Goal: Information Seeking & Learning: Learn about a topic

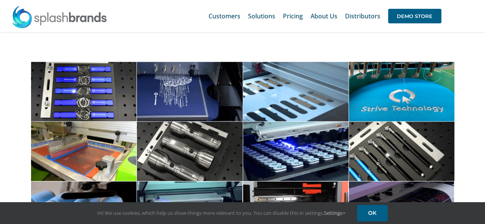
scroll to position [2438, 0]
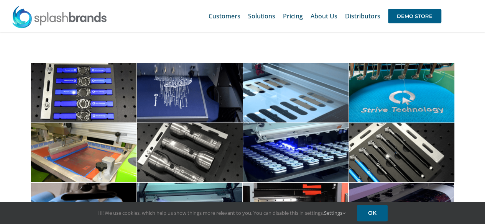
click at [107, 79] on span at bounding box center [84, 92] width 106 height 59
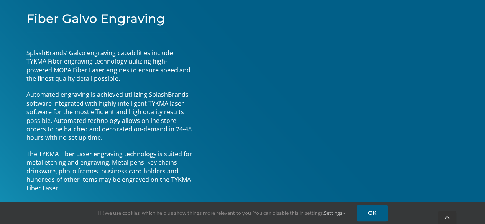
scroll to position [2863, 0]
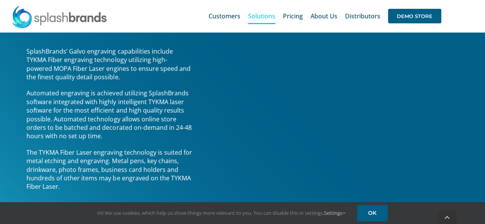
drag, startPoint x: 10, startPoint y: 111, endPoint x: 5, endPoint y: 115, distance: 6.3
click at [5, 115] on div "Fiber Galvo Engraving SplashBrands’ Galvo engraving capabilities include TYKMA …" at bounding box center [91, 98] width 202 height 460
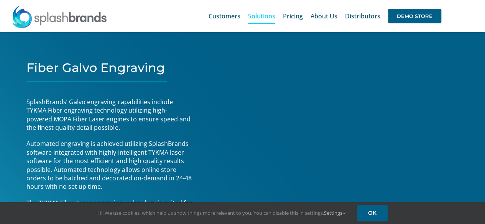
scroll to position [2812, 0]
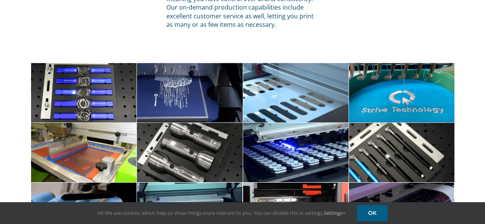
scroll to position [2470, 0]
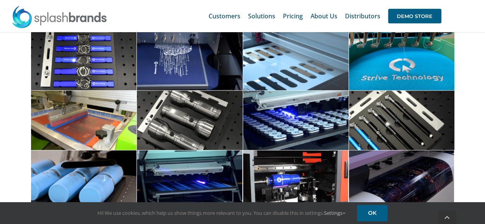
click at [196, 76] on span at bounding box center [189, 60] width 106 height 59
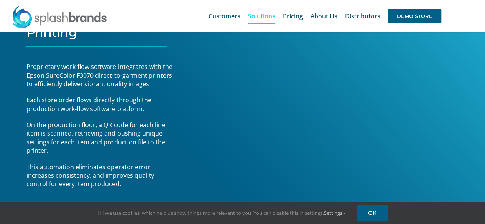
scroll to position [406, 0]
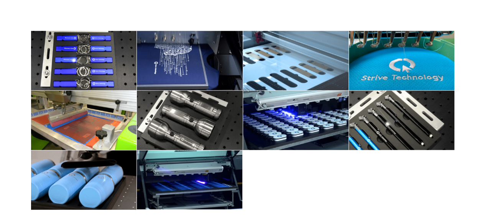
scroll to position [2470, 0]
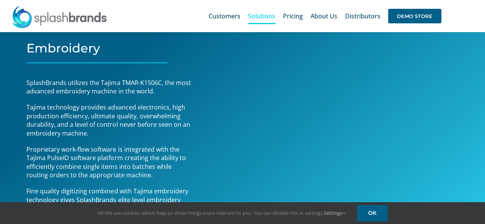
scroll to position [1382, 0]
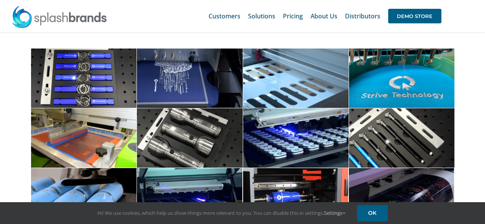
scroll to position [2452, 0]
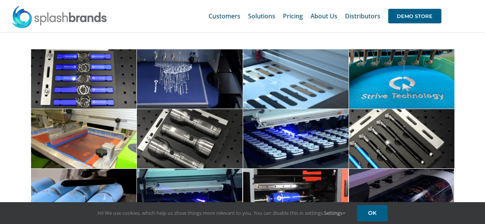
click at [192, 78] on span at bounding box center [189, 78] width 106 height 59
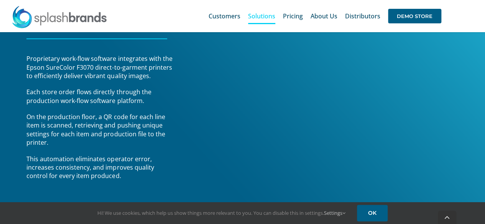
scroll to position [417, 0]
click at [10, 127] on div "Direct To Garment Printing Proprietary work-flow software integrates with the E…" at bounding box center [91, 110] width 202 height 452
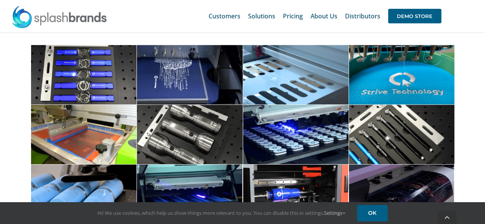
scroll to position [2457, 0]
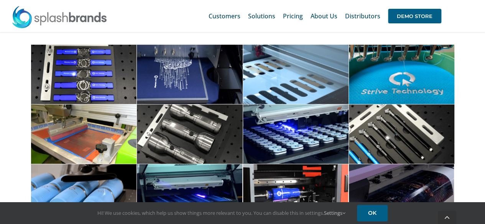
click at [70, 72] on span at bounding box center [84, 74] width 106 height 59
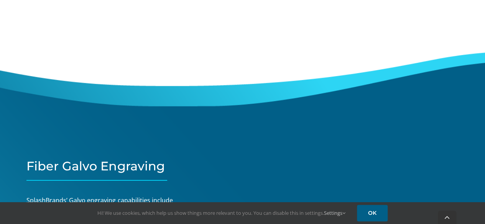
scroll to position [2746, 0]
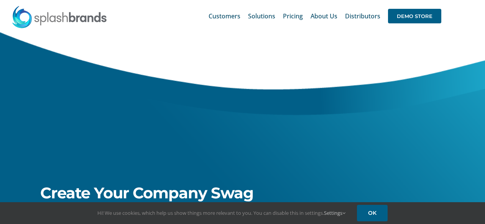
scroll to position [2457, 0]
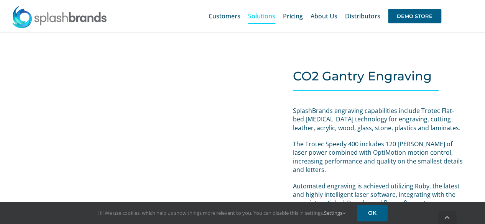
scroll to position [718, 0]
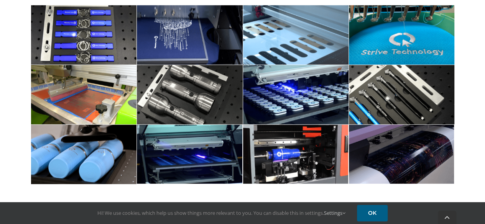
scroll to position [2496, 0]
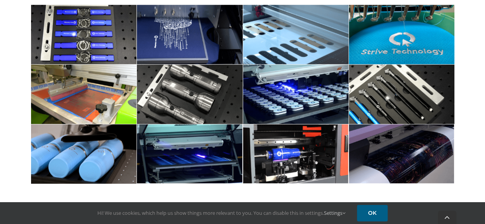
click at [59, 88] on span at bounding box center [84, 94] width 106 height 59
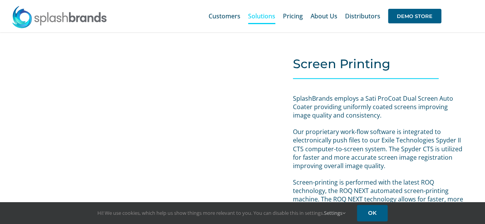
scroll to position [1758, 0]
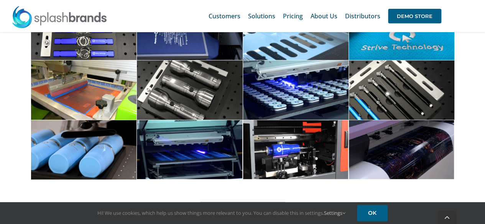
scroll to position [2502, 0]
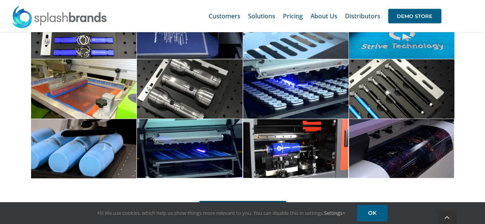
click at [365, 131] on span at bounding box center [401, 148] width 106 height 59
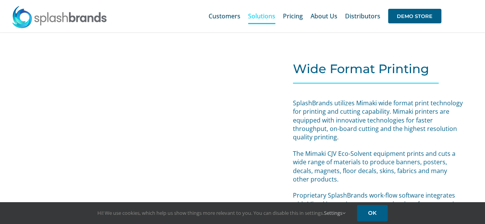
scroll to position [3173, 0]
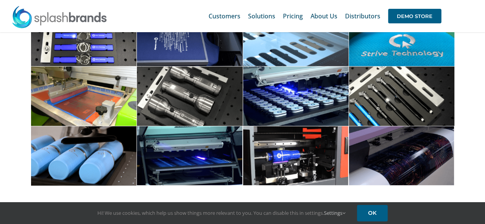
scroll to position [2494, 0]
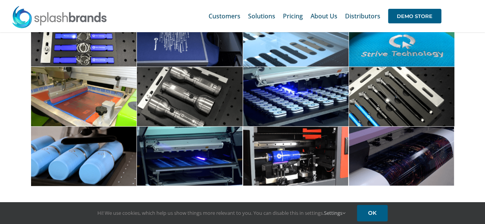
click at [59, 133] on span at bounding box center [84, 156] width 106 height 59
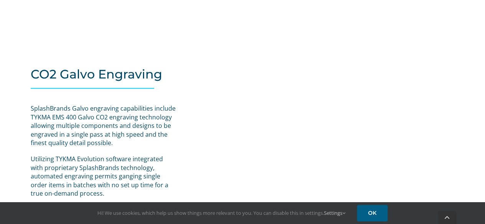
scroll to position [1004, 0]
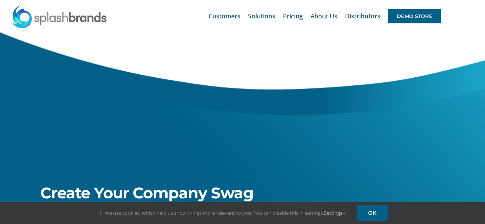
scroll to position [2494, 0]
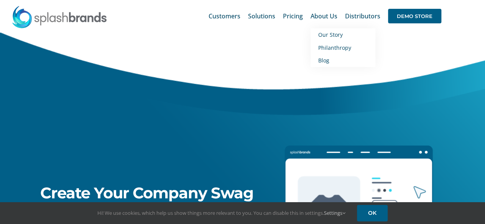
click at [341, 37] on span "Our Story" at bounding box center [330, 34] width 25 height 7
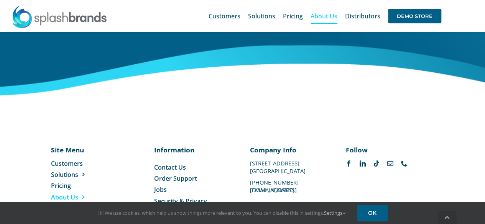
scroll to position [1388, 0]
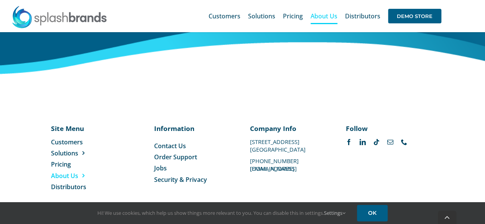
drag, startPoint x: 250, startPoint y: 132, endPoint x: 310, endPoint y: 134, distance: 59.8
click at [310, 142] on p "[STREET_ADDRESS]" at bounding box center [290, 142] width 81 height 0
click at [291, 142] on p "[STREET_ADDRESS]" at bounding box center [290, 142] width 81 height 0
drag, startPoint x: 251, startPoint y: 132, endPoint x: 309, endPoint y: 131, distance: 58.6
click at [309, 142] on p "[STREET_ADDRESS]" at bounding box center [290, 142] width 81 height 0
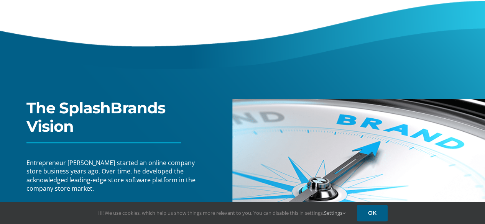
scroll to position [0, 0]
